Goal: Task Accomplishment & Management: Manage account settings

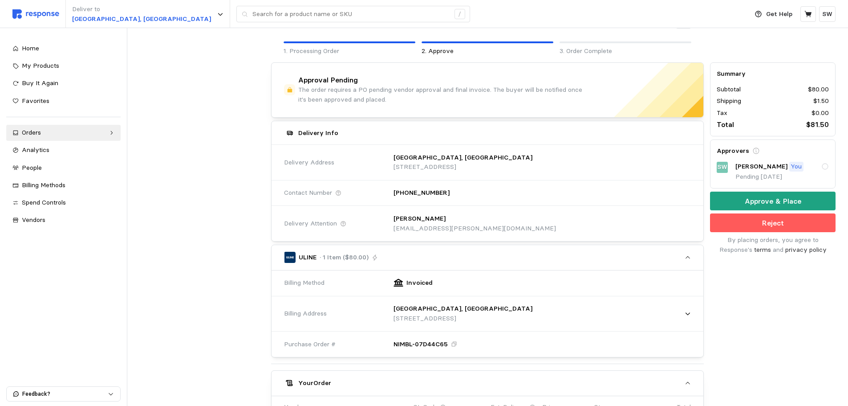
scroll to position [257, 0]
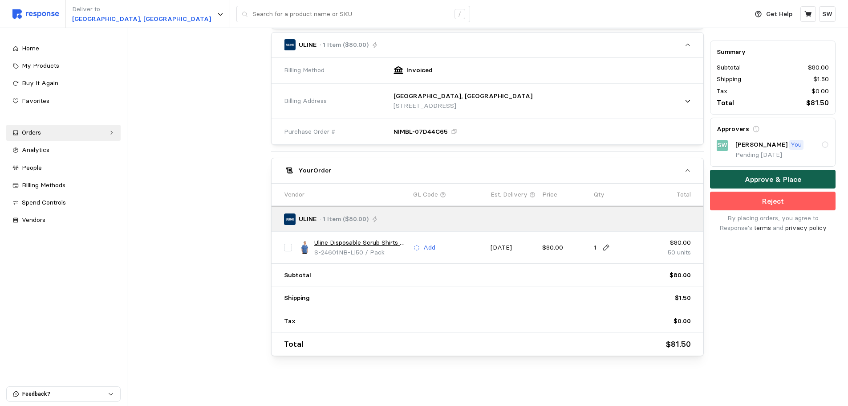
click at [729, 178] on button "Approve & Place" at bounding box center [773, 179] width 126 height 19
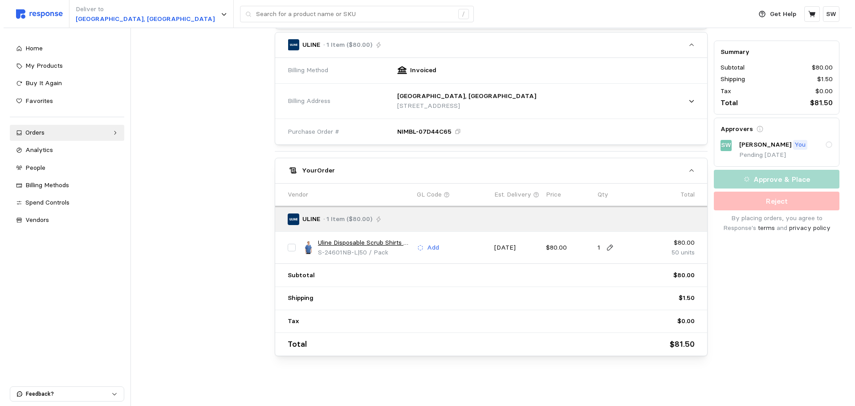
scroll to position [0, 0]
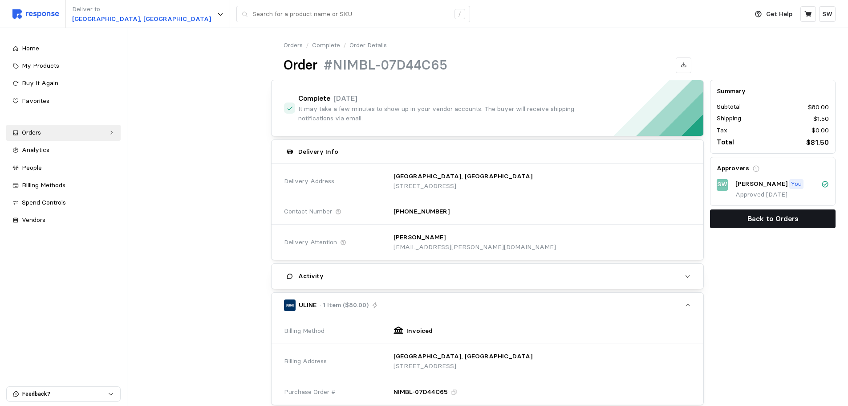
click at [740, 220] on button "Back to Orders" at bounding box center [773, 218] width 126 height 19
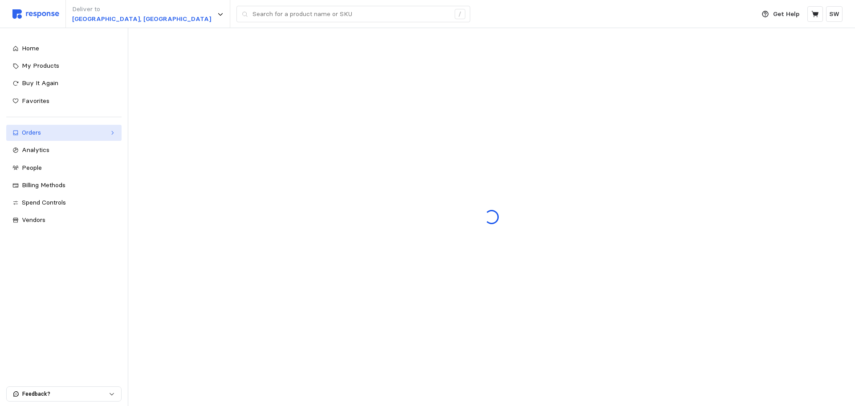
click at [79, 130] on div "Orders" at bounding box center [64, 133] width 84 height 10
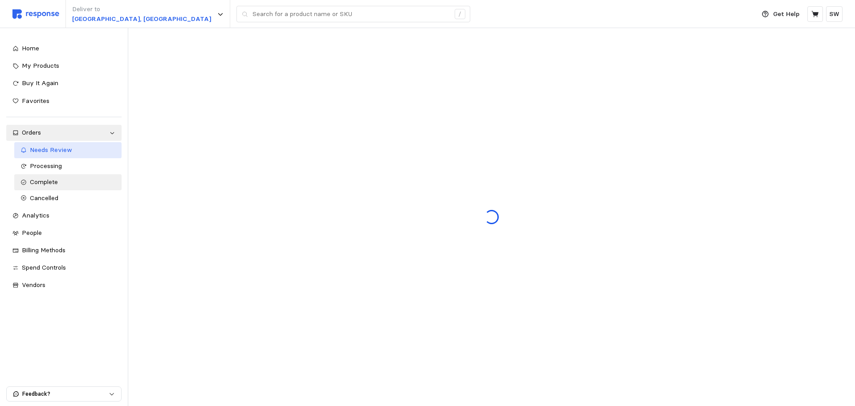
click at [59, 153] on span "Needs Review" at bounding box center [51, 150] width 42 height 8
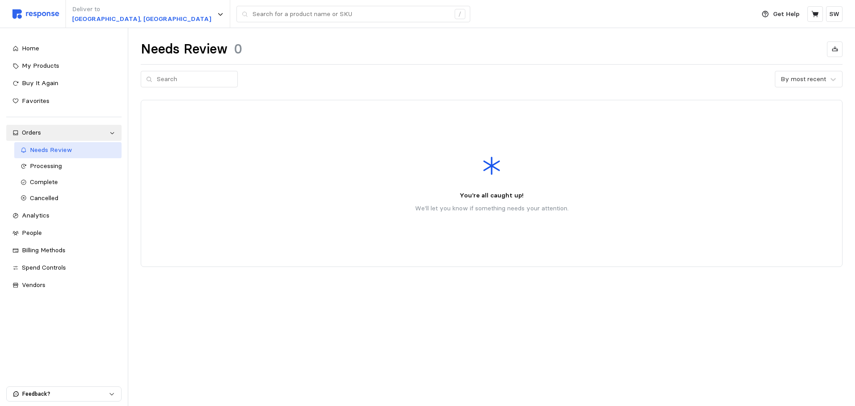
click at [49, 153] on span "Needs Review" at bounding box center [51, 150] width 42 height 8
click at [59, 165] on span "Processing" at bounding box center [46, 166] width 32 height 8
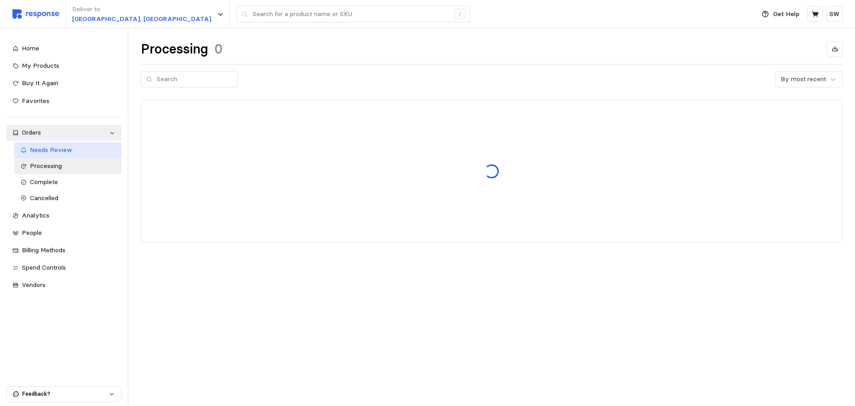
click at [63, 152] on span "Needs Review" at bounding box center [51, 150] width 42 height 8
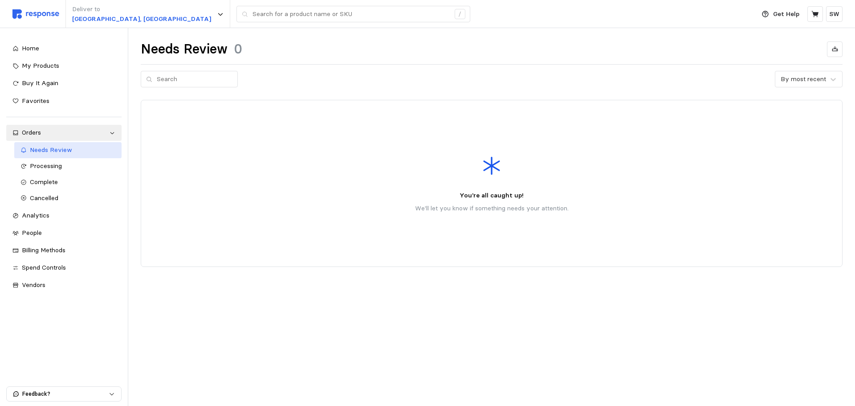
click at [63, 152] on span "Needs Review" at bounding box center [51, 150] width 42 height 8
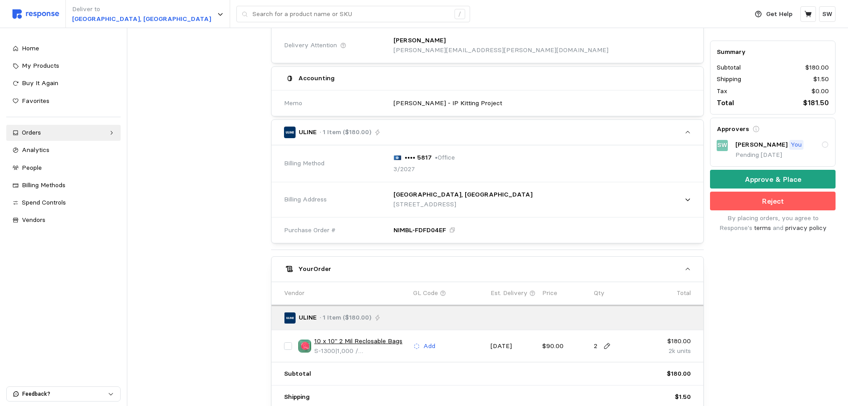
scroll to position [321, 0]
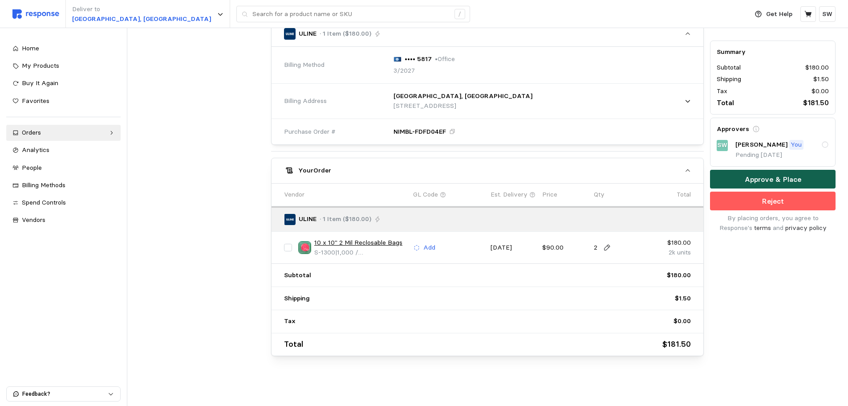
click at [742, 176] on button "Approve & Place" at bounding box center [773, 179] width 126 height 19
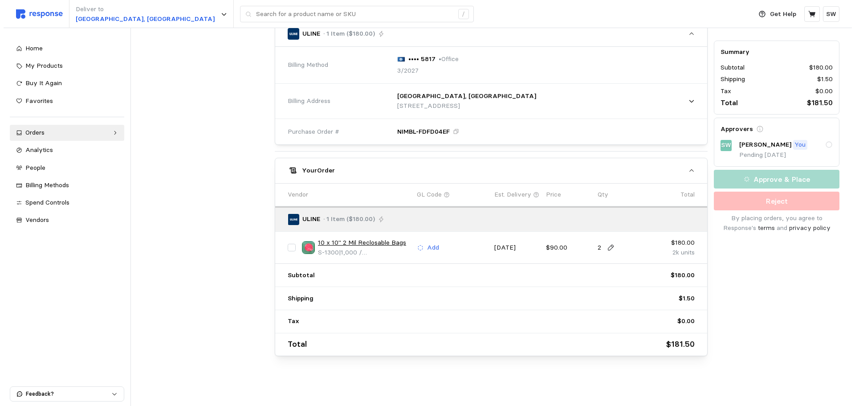
scroll to position [0, 0]
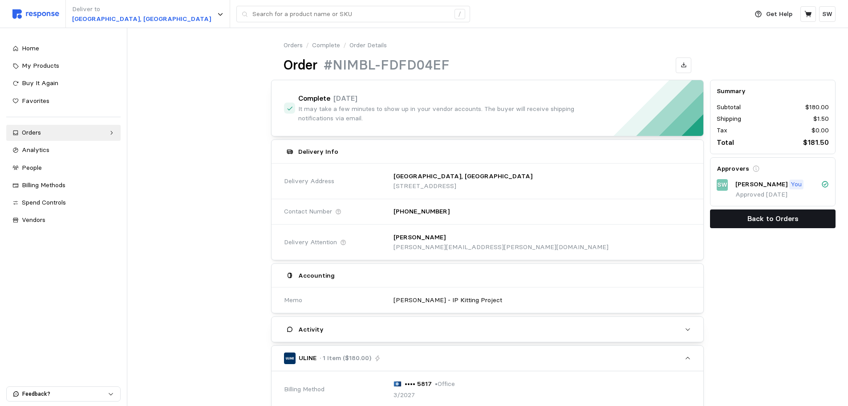
click at [746, 222] on button "Back to Orders" at bounding box center [773, 218] width 126 height 19
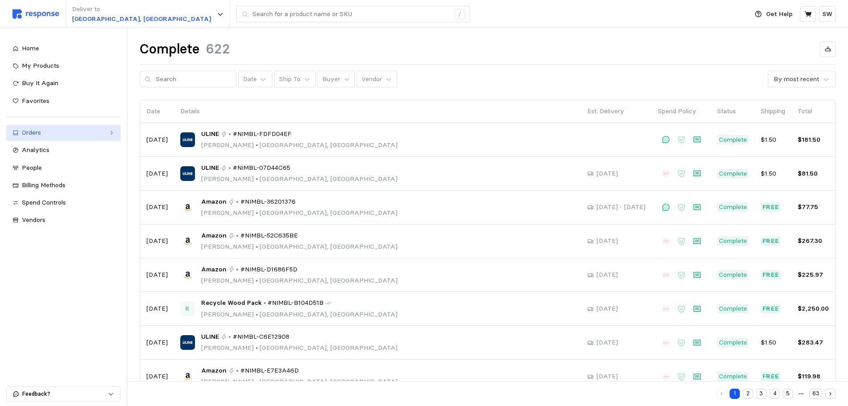
click at [46, 133] on div "Orders" at bounding box center [63, 133] width 83 height 10
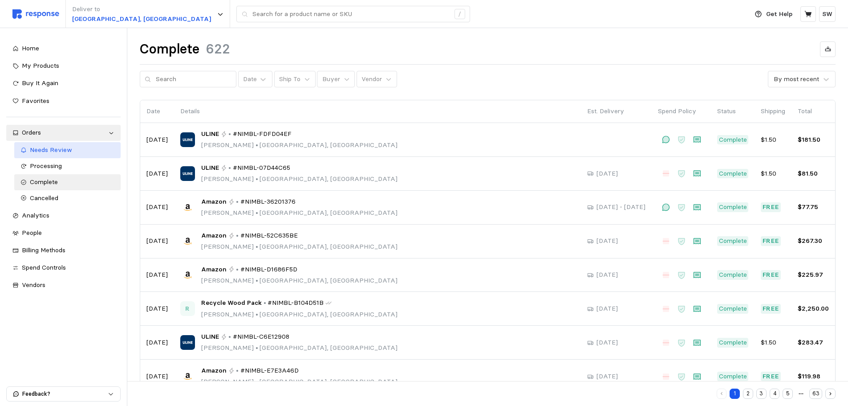
click at [35, 153] on span "Needs Review" at bounding box center [51, 150] width 42 height 8
